Goal: Information Seeking & Learning: Learn about a topic

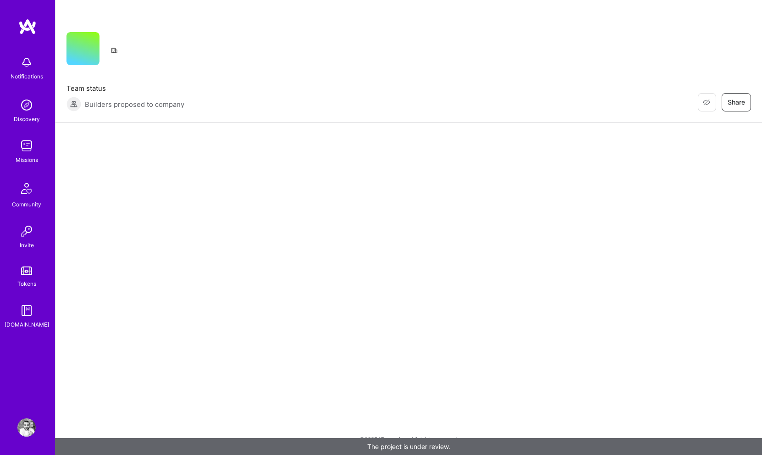
click at [25, 68] on img at bounding box center [26, 62] width 18 height 18
click at [300, 176] on div "Notifications Discovery Missions Community Invite Tokens [DOMAIN_NAME] Profile …" at bounding box center [381, 225] width 762 height 450
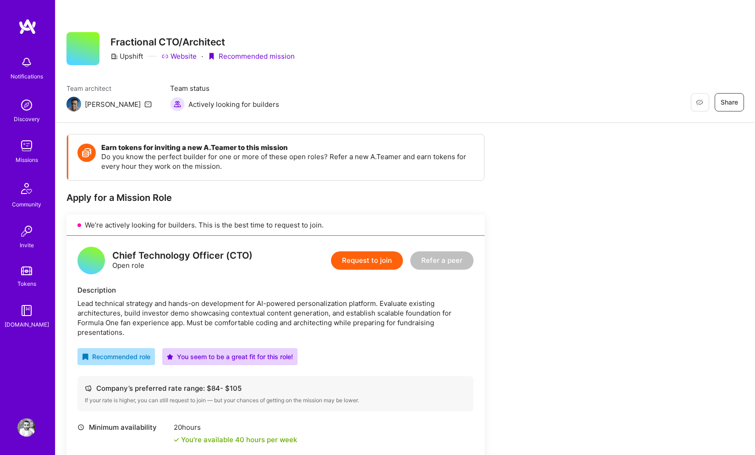
click at [31, 67] on img at bounding box center [26, 62] width 18 height 18
click at [26, 309] on img at bounding box center [26, 310] width 18 height 18
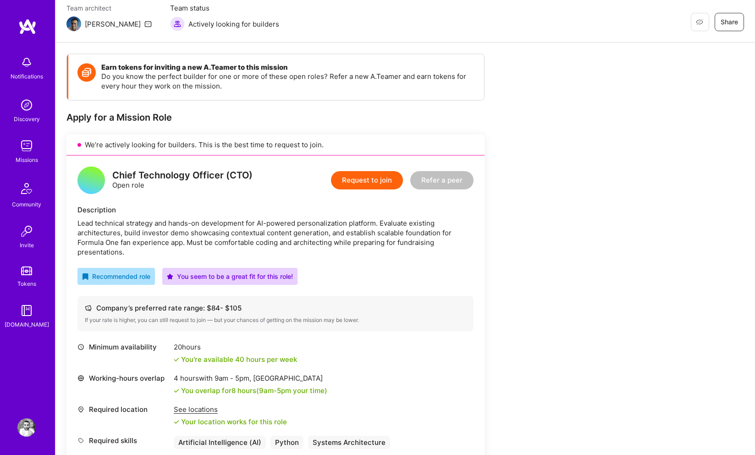
scroll to position [49, 0]
